Goal: Register for event/course

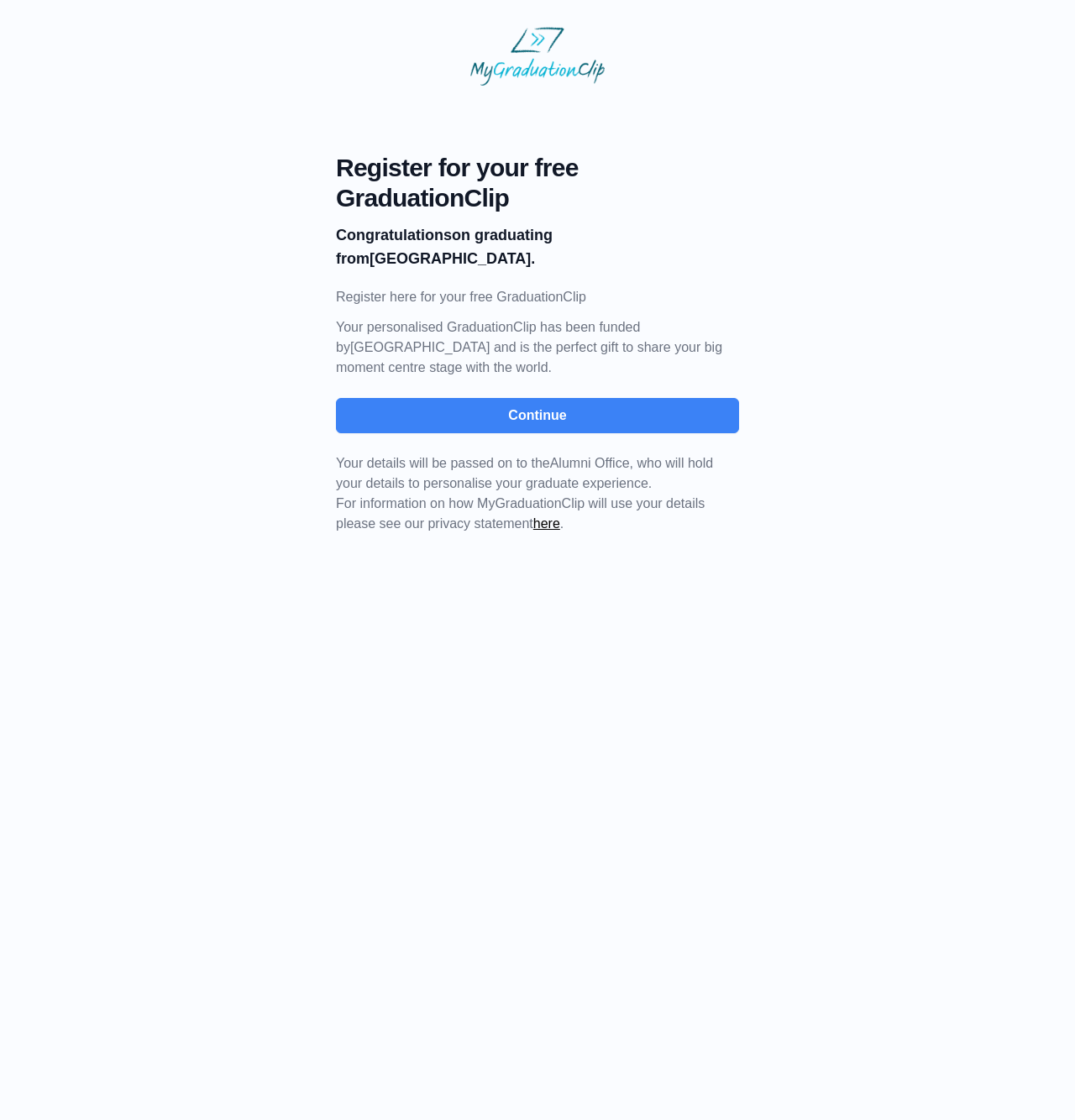
click at [496, 414] on div "Register for your free GraduationClip Congratulations on graduating from [GEOGR…" at bounding box center [538, 343] width 403 height 381
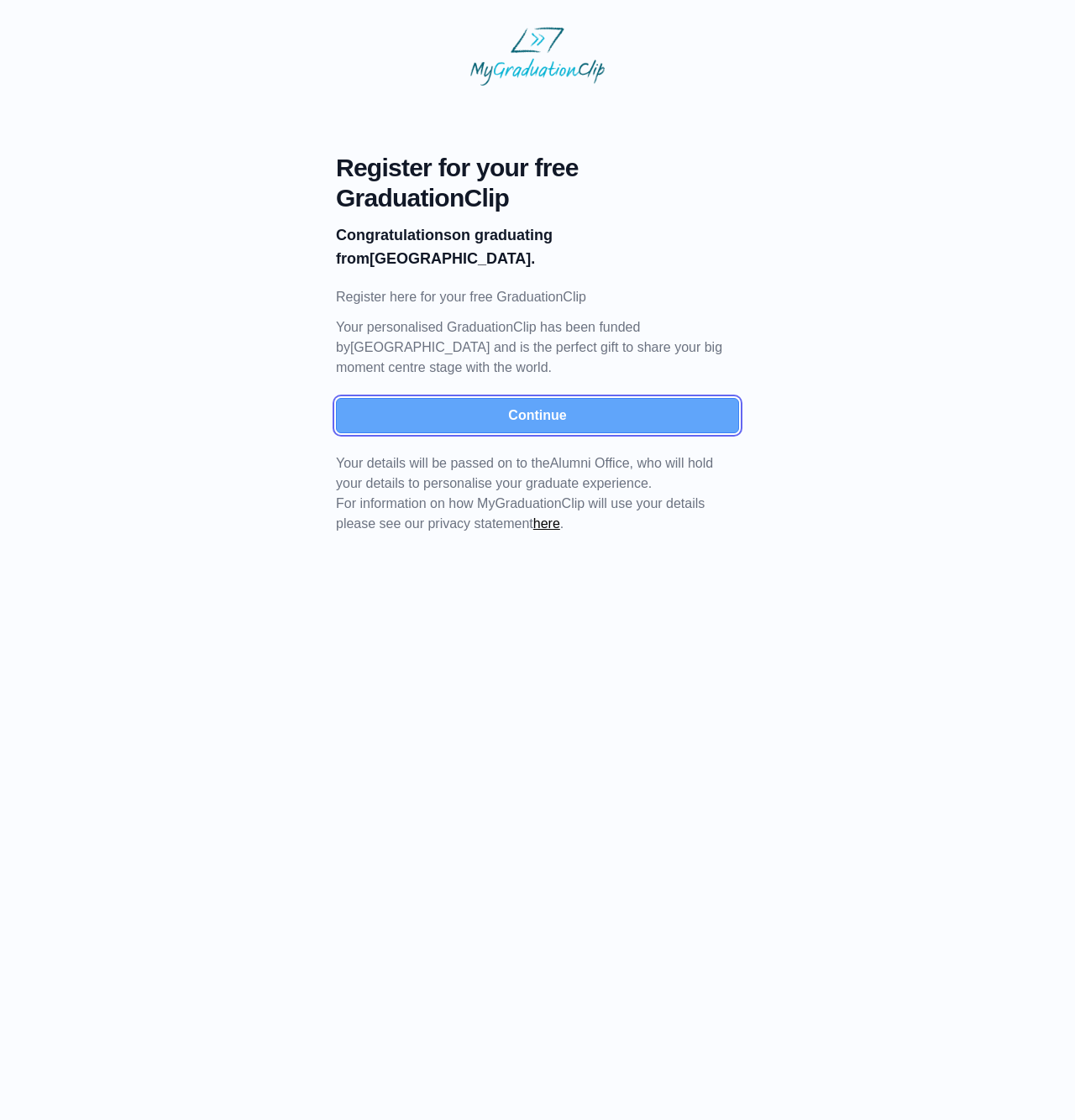
click at [482, 398] on button "Continue" at bounding box center [538, 415] width 403 height 36
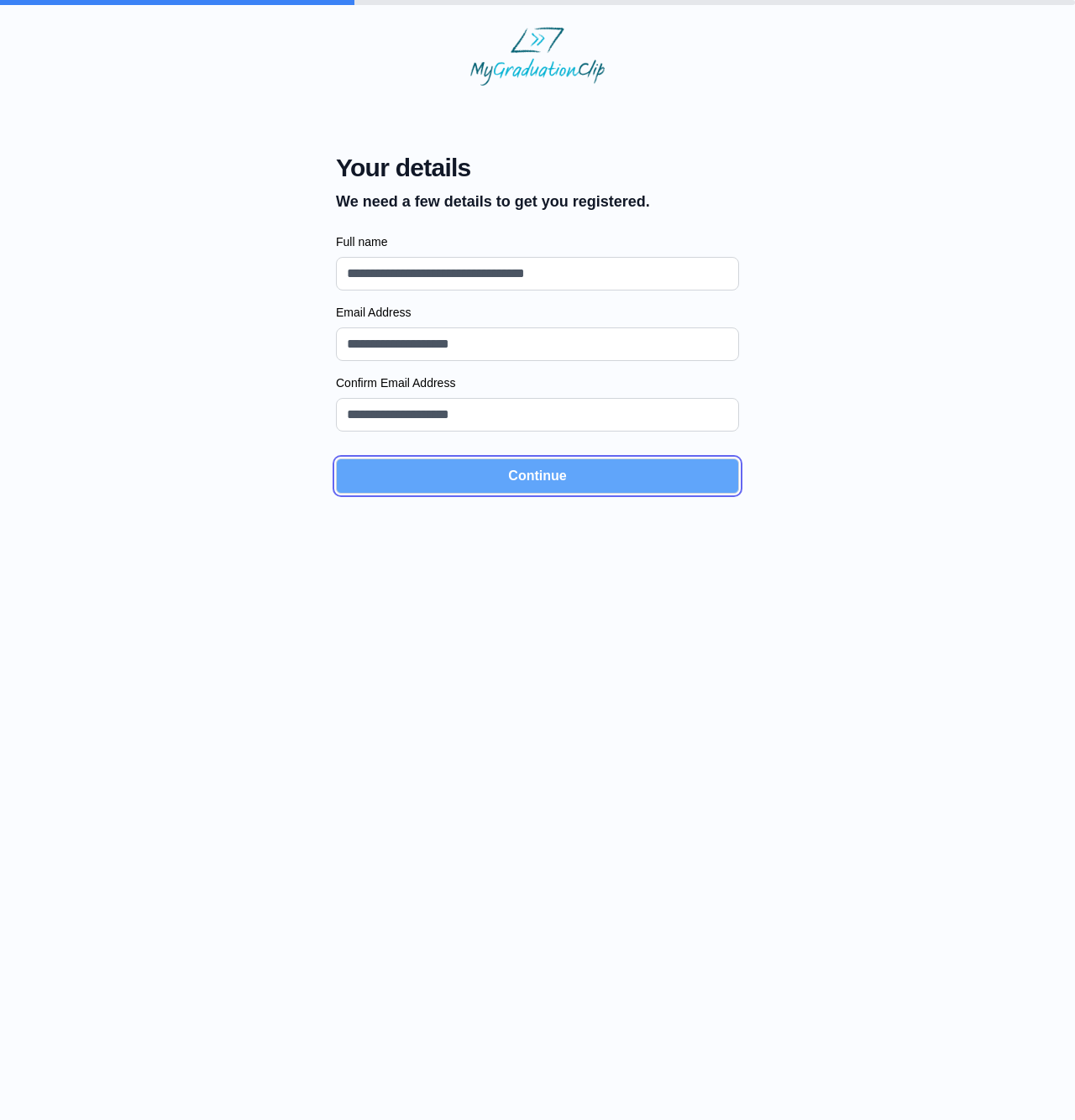
click at [527, 477] on button "Continue" at bounding box center [538, 476] width 403 height 36
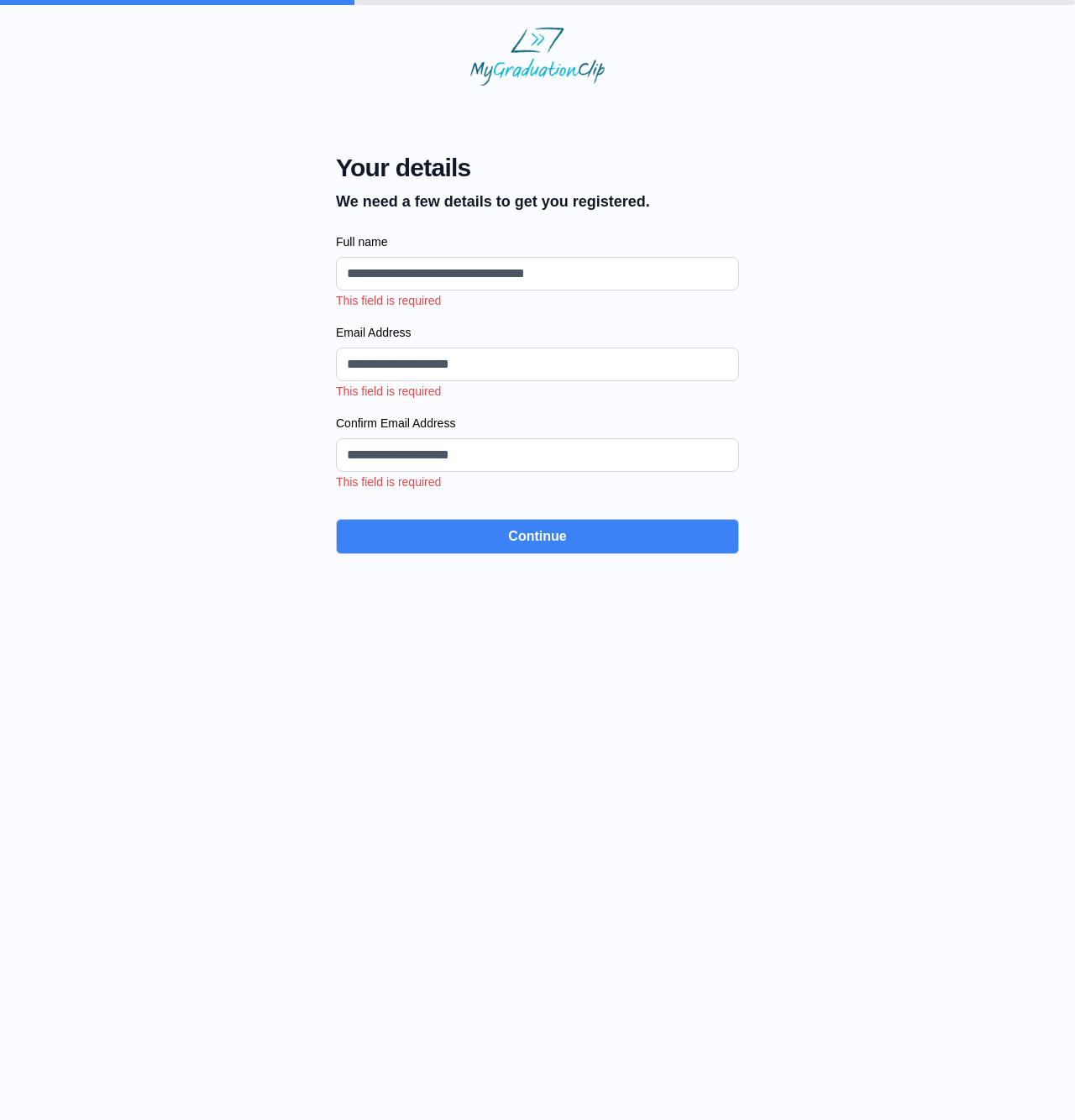
click at [364, 243] on label "Full name" at bounding box center [538, 242] width 403 height 17
click at [364, 257] on input "Full name" at bounding box center [538, 274] width 403 height 34
click at [392, 264] on input "Full name" at bounding box center [538, 274] width 403 height 34
type input "**********"
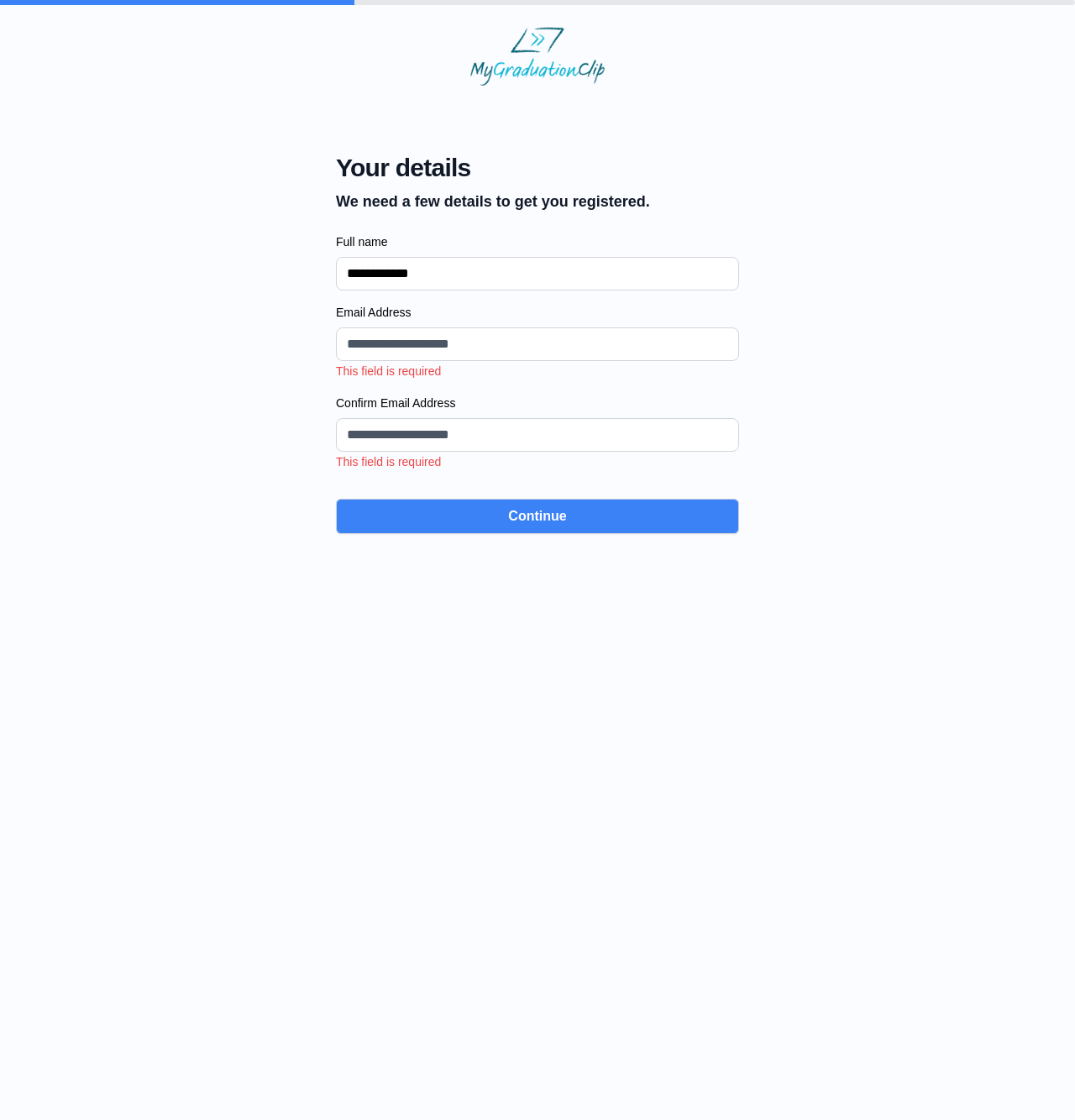
click at [428, 339] on input "Email Address" at bounding box center [538, 344] width 403 height 34
type input "**********"
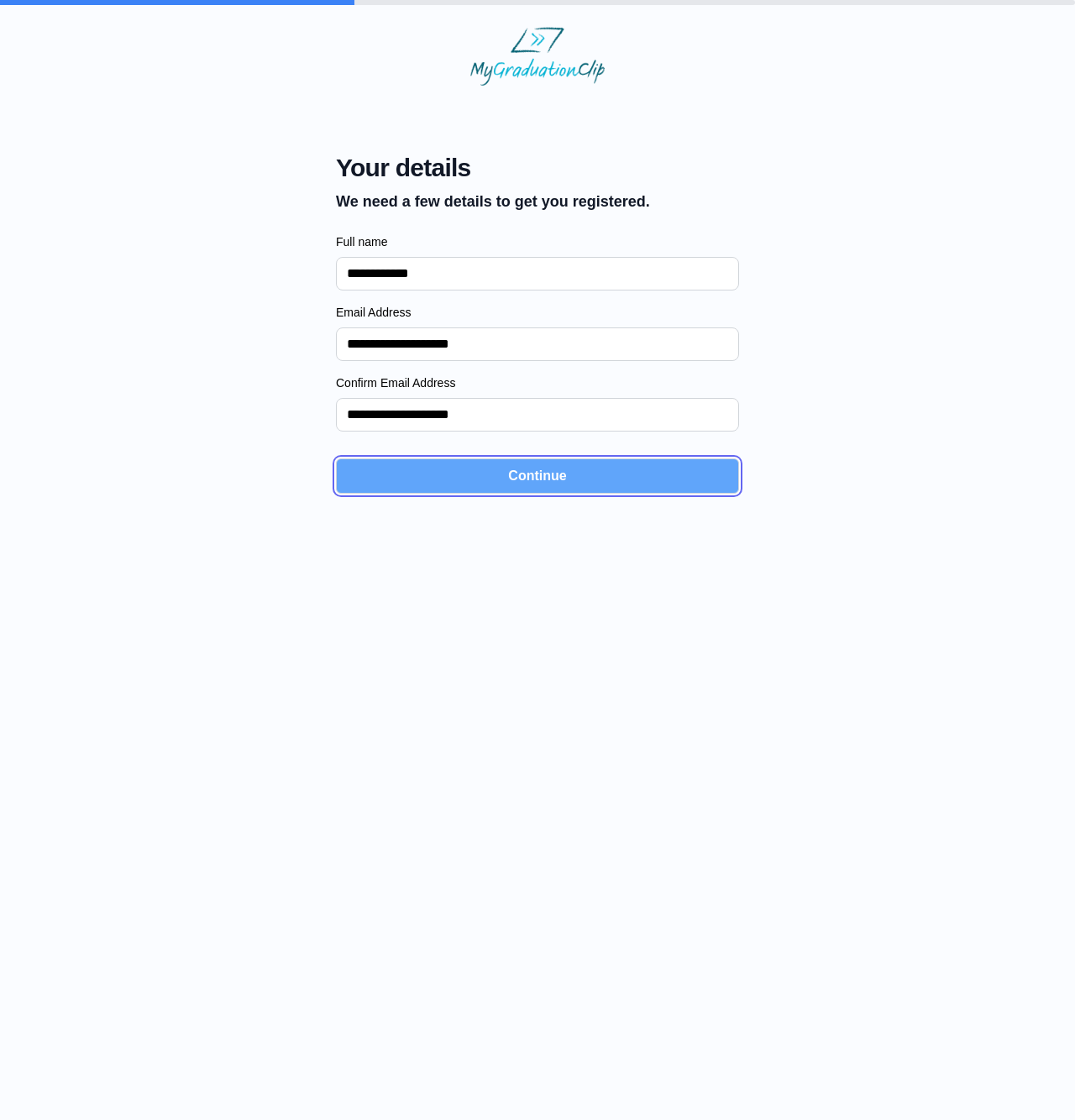
click at [514, 491] on button "Continue" at bounding box center [538, 476] width 403 height 36
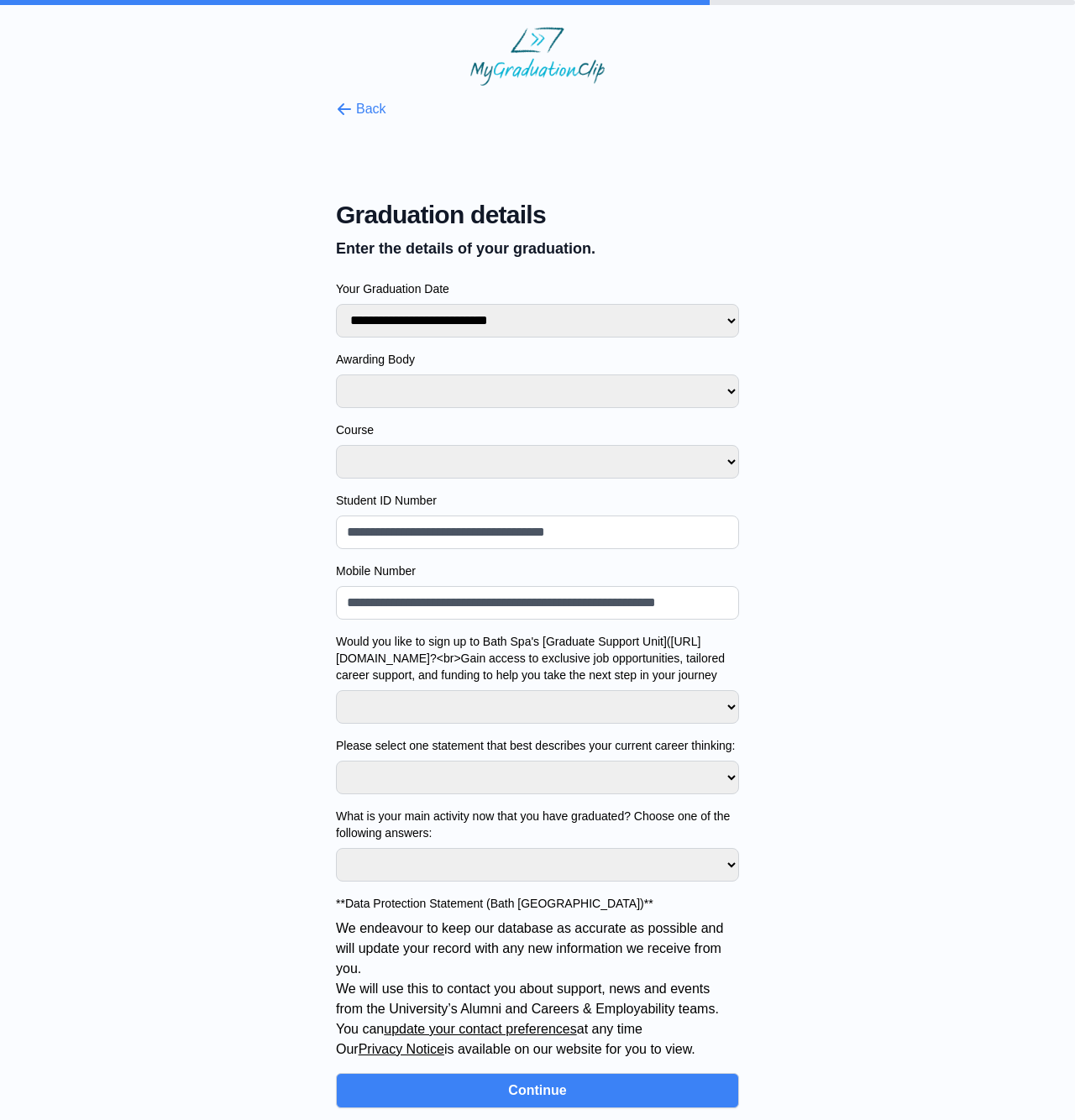
scroll to position [48, 0]
